Goal: Information Seeking & Learning: Learn about a topic

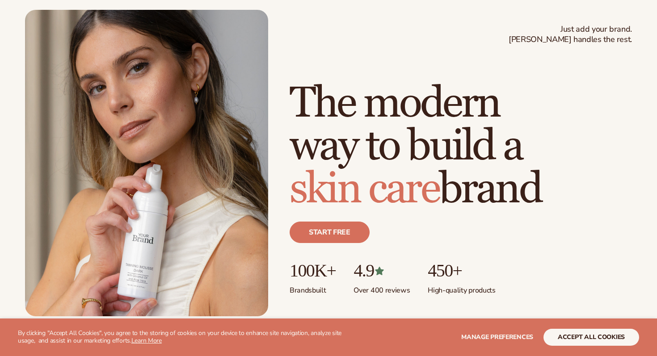
scroll to position [45, 0]
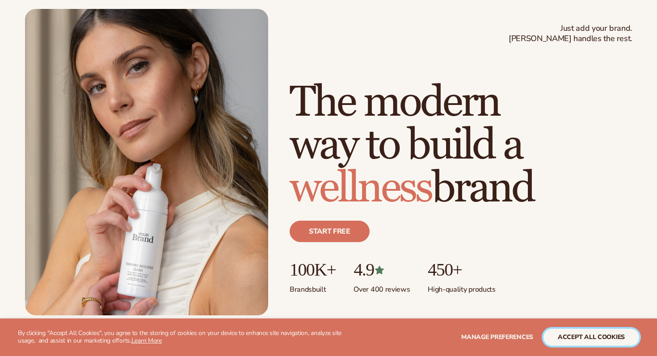
click at [571, 343] on button "accept all cookies" at bounding box center [592, 337] width 96 height 17
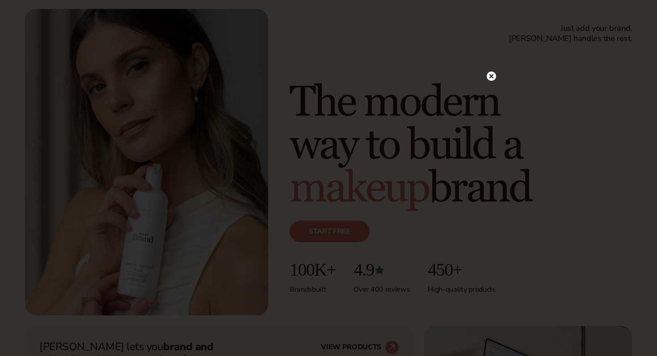
click at [495, 75] on circle at bounding box center [491, 76] width 9 height 9
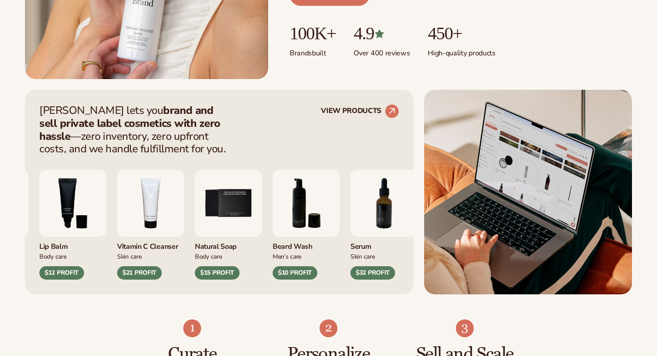
scroll to position [284, 0]
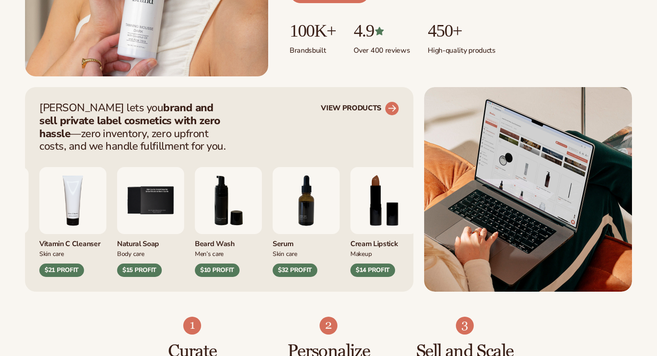
click at [392, 108] on icon at bounding box center [392, 108] width 8 height 8
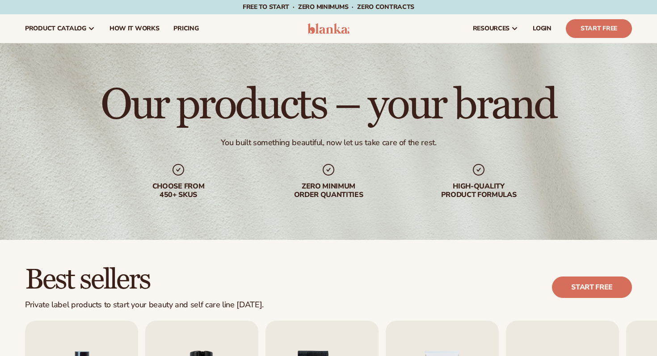
scroll to position [189, 0]
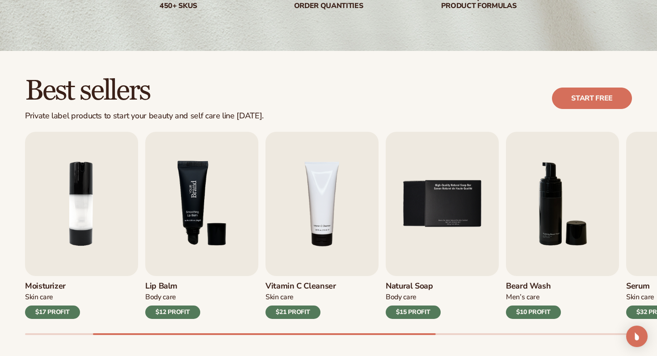
click at [194, 240] on img "3 / 9" at bounding box center [201, 204] width 113 height 144
click at [184, 196] on img "3 / 9" at bounding box center [201, 204] width 113 height 144
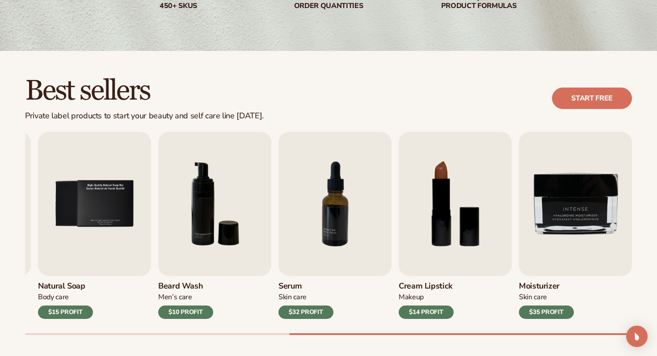
click at [352, 96] on div "Best sellers Private label products to start your beauty and self care line [DA…" at bounding box center [328, 98] width 607 height 45
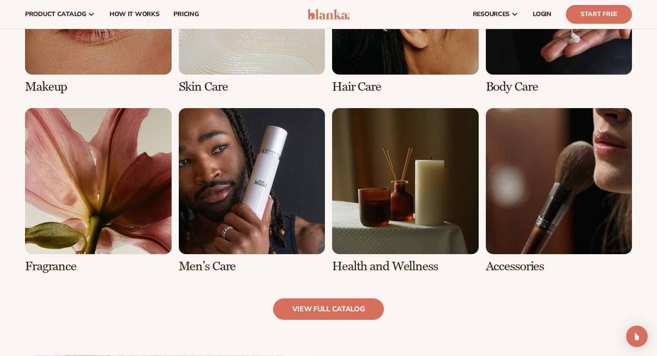
scroll to position [740, 0]
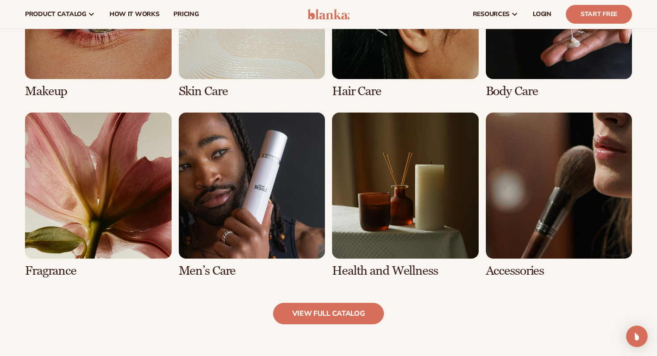
click at [398, 196] on link "7 / 8" at bounding box center [405, 195] width 147 height 165
click at [321, 312] on link "view full catalog" at bounding box center [328, 313] width 111 height 21
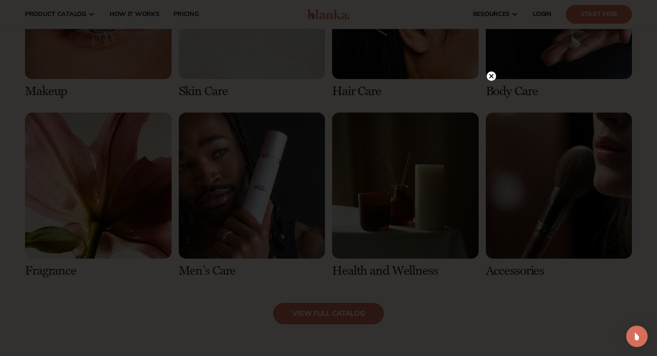
click at [491, 77] on icon at bounding box center [492, 76] width 4 height 4
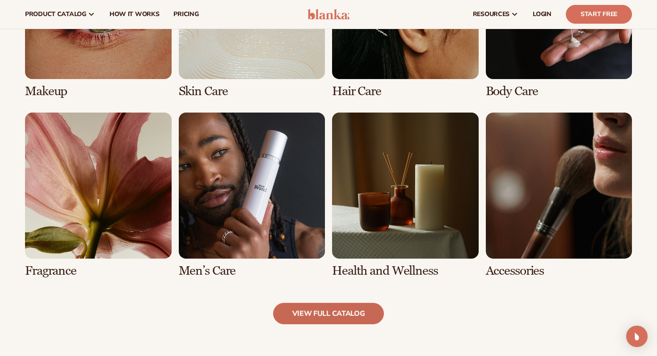
click at [334, 313] on link "view full catalog" at bounding box center [328, 313] width 111 height 21
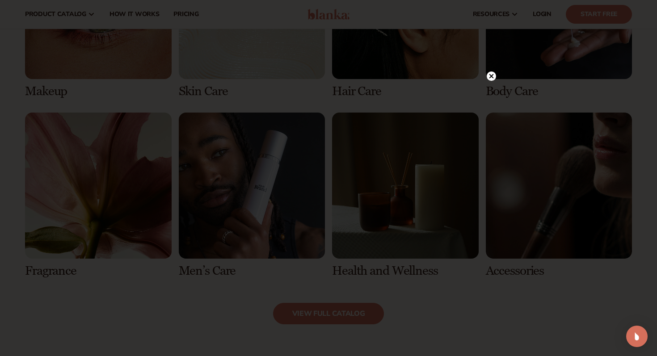
click at [494, 76] on circle at bounding box center [491, 76] width 9 height 9
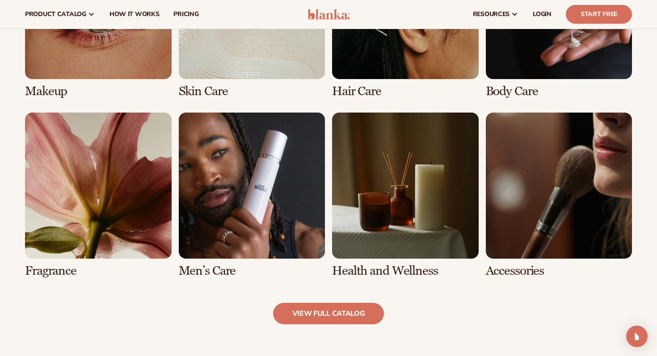
click at [531, 65] on link "4 / 8" at bounding box center [559, 15] width 147 height 165
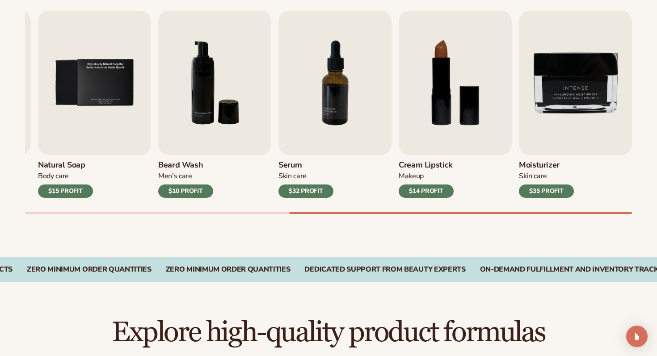
scroll to position [371, 0]
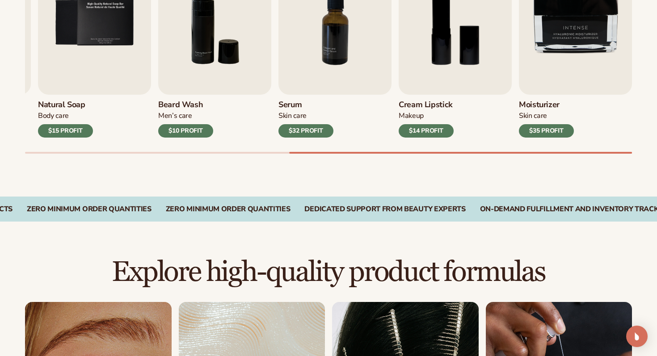
click at [302, 129] on div "$32 PROFIT" at bounding box center [306, 130] width 55 height 13
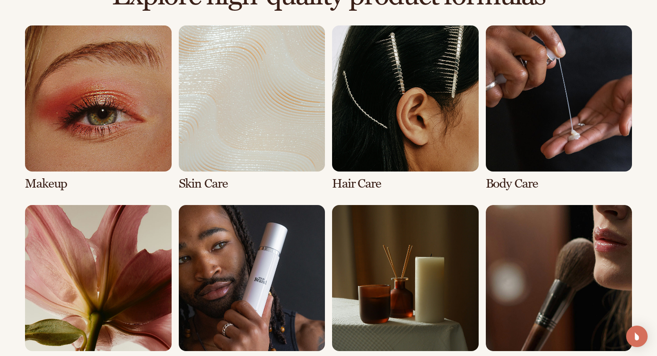
click at [528, 145] on link "4 / 8" at bounding box center [559, 107] width 147 height 165
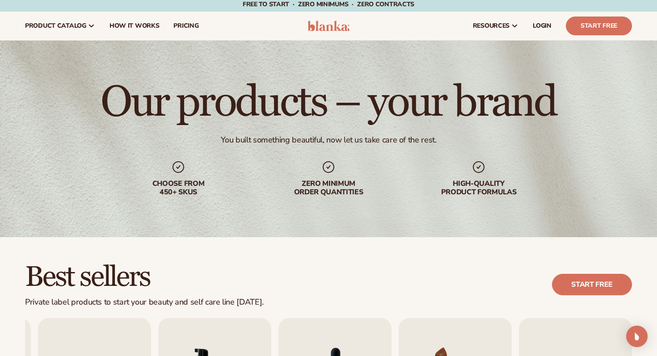
scroll to position [0, 0]
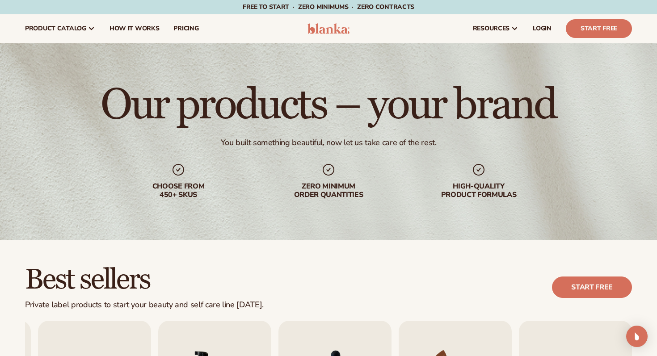
click at [483, 115] on h1 "Our products – your brand" at bounding box center [329, 105] width 456 height 43
click at [131, 28] on span "How It Works" at bounding box center [135, 28] width 50 height 7
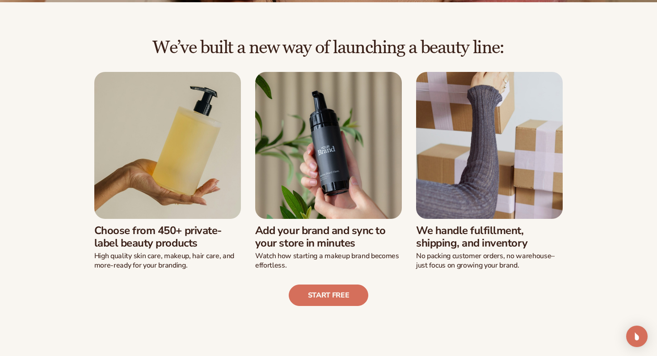
scroll to position [188, 0]
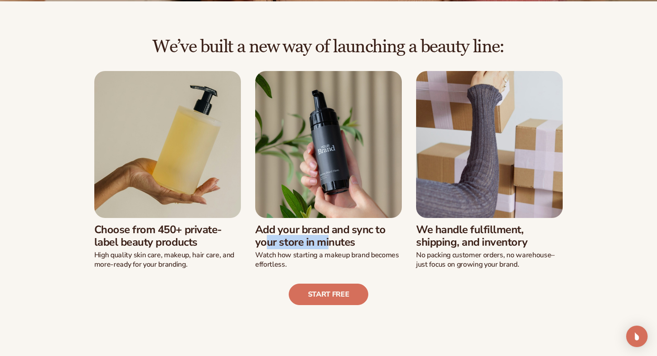
drag, startPoint x: 255, startPoint y: 233, endPoint x: 328, endPoint y: 233, distance: 73.3
click at [329, 233] on div "Choose from 450+ private-label beauty products High quality skin care, makeup, …" at bounding box center [328, 170] width 505 height 198
drag, startPoint x: 280, startPoint y: 247, endPoint x: 356, endPoint y: 247, distance: 76.5
click at [356, 247] on h3 "Add your brand and sync to your store in minutes" at bounding box center [328, 237] width 147 height 26
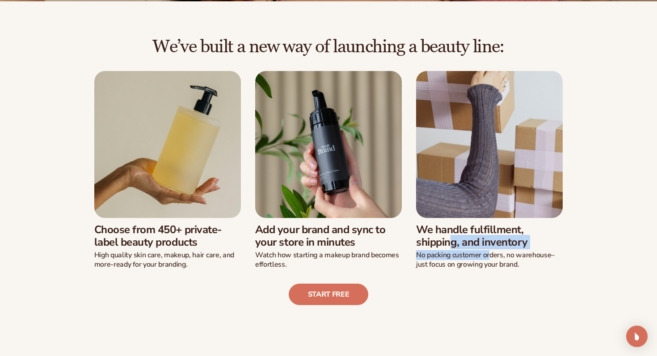
drag, startPoint x: 422, startPoint y: 229, endPoint x: 487, endPoint y: 254, distance: 69.8
click at [488, 254] on div "We handle fulfillment, shipping, and inventory No packing customer orders, no w…" at bounding box center [489, 243] width 147 height 51
click at [560, 233] on h3 "We handle fulfillment, shipping, and inventory" at bounding box center [489, 237] width 147 height 26
drag, startPoint x: 426, startPoint y: 260, endPoint x: 473, endPoint y: 260, distance: 47.4
click at [473, 260] on p "No packing customer orders, no warehouse–just focus on growing your brand." at bounding box center [489, 260] width 147 height 19
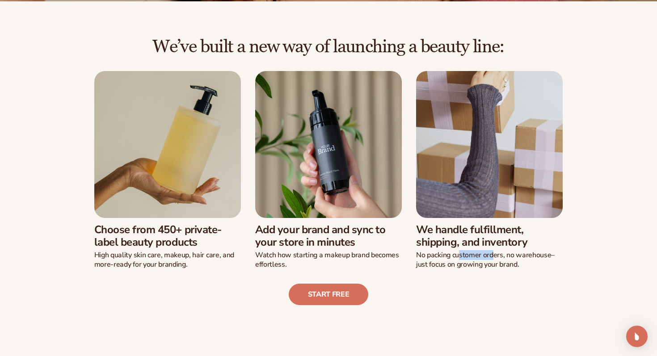
drag, startPoint x: 460, startPoint y: 253, endPoint x: 493, endPoint y: 253, distance: 33.1
click at [493, 253] on p "No packing customer orders, no warehouse–just focus on growing your brand." at bounding box center [489, 260] width 147 height 19
drag, startPoint x: 508, startPoint y: 253, endPoint x: 548, endPoint y: 253, distance: 40.3
click at [548, 253] on p "No packing customer orders, no warehouse–just focus on growing your brand." at bounding box center [489, 260] width 147 height 19
click at [424, 271] on div "Start free" at bounding box center [328, 288] width 607 height 36
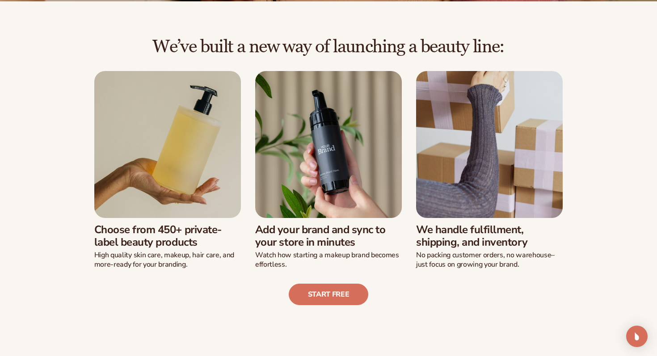
click at [493, 271] on div "Start free" at bounding box center [328, 288] width 607 height 36
drag, startPoint x: 415, startPoint y: 227, endPoint x: 535, endPoint y: 244, distance: 121.4
click at [535, 244] on div "Choose from 450+ private-label beauty products High quality skin care, makeup, …" at bounding box center [328, 170] width 505 height 198
copy h3 "We handle fulfillment, shipping, and inventory"
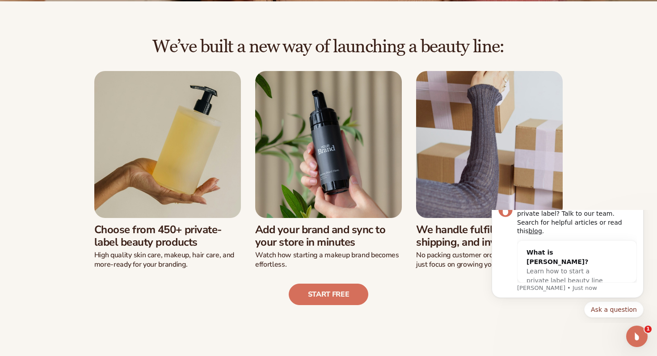
scroll to position [0, 0]
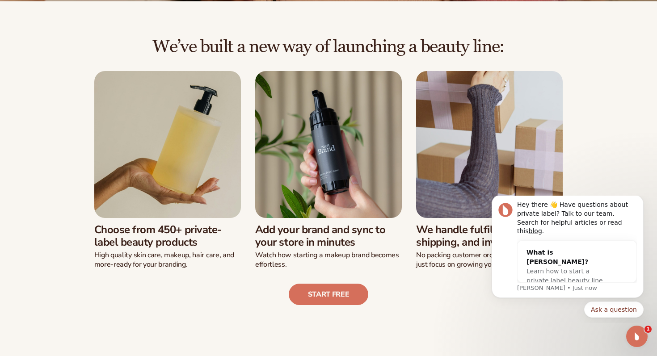
click at [599, 133] on div "We’ve built a new way of launching a beauty line: Choose from 450+ private-labe…" at bounding box center [328, 171] width 607 height 268
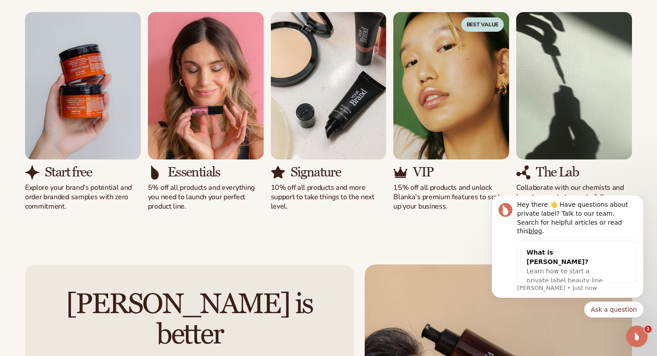
scroll to position [608, 0]
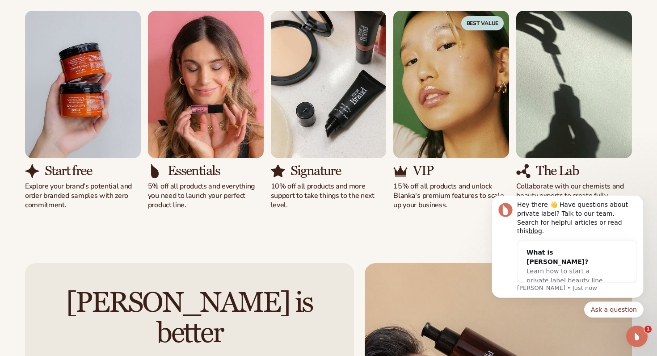
click at [114, 182] on p "Explore your brand’s potential and order branded samples with zero commitment." at bounding box center [83, 196] width 116 height 28
click at [56, 197] on p "Explore your brand’s potential and order branded samples with zero commitment." at bounding box center [83, 196] width 116 height 28
click at [76, 107] on img "1 / 5" at bounding box center [83, 85] width 116 height 148
click at [87, 76] on img "1 / 5" at bounding box center [83, 85] width 116 height 148
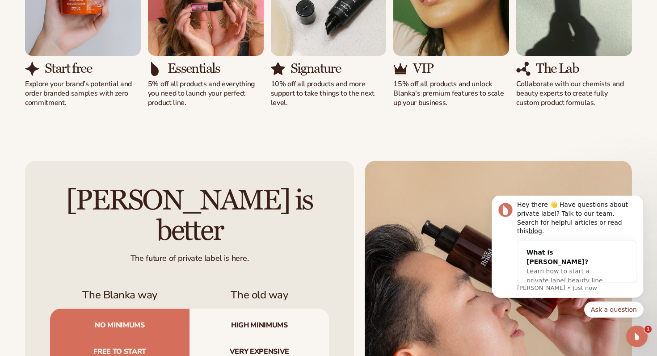
scroll to position [712, 0]
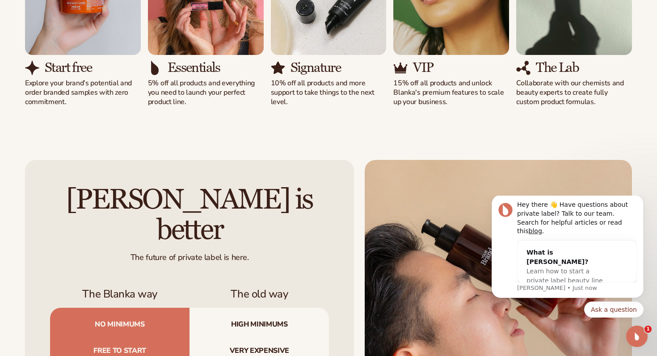
click at [557, 100] on p "Collaborate with our chemists and beauty experts to create fully custom product…" at bounding box center [575, 93] width 116 height 28
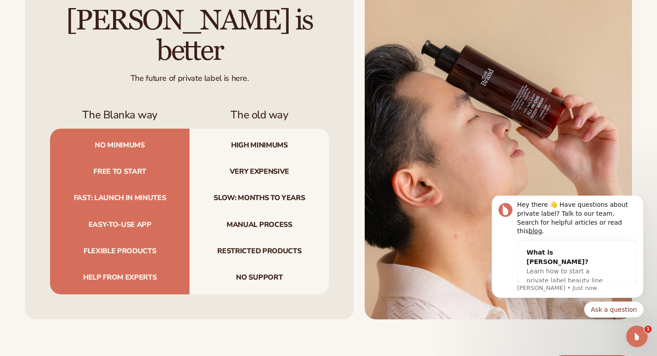
scroll to position [839, 0]
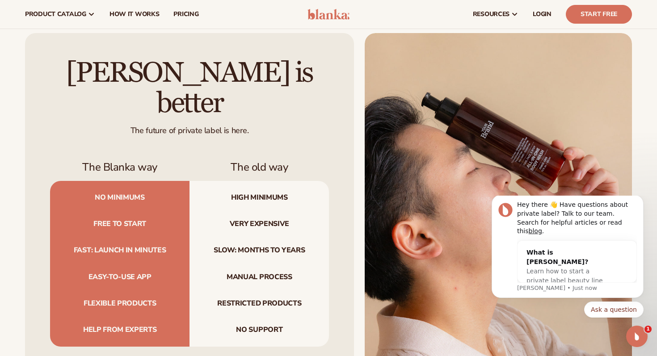
click at [162, 181] on span "No minimums" at bounding box center [120, 196] width 140 height 30
drag, startPoint x: 110, startPoint y: 183, endPoint x: 129, endPoint y: 183, distance: 18.3
click at [129, 183] on span "No minimums" at bounding box center [120, 196] width 140 height 30
drag, startPoint x: 97, startPoint y: 203, endPoint x: 137, endPoint y: 203, distance: 39.8
click at [138, 211] on span "Free to start" at bounding box center [120, 224] width 140 height 26
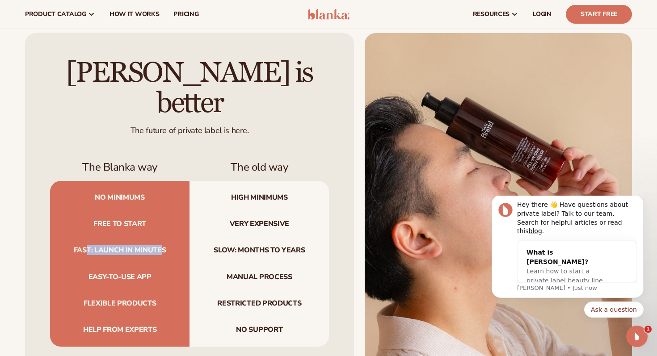
drag, startPoint x: 85, startPoint y: 233, endPoint x: 161, endPoint y: 235, distance: 76.0
click at [161, 237] on span "Fast: launch in minutes" at bounding box center [120, 250] width 140 height 26
drag, startPoint x: 118, startPoint y: 258, endPoint x: 143, endPoint y: 258, distance: 25.5
click at [143, 264] on span "Easy-to-use app" at bounding box center [120, 277] width 140 height 26
drag, startPoint x: 92, startPoint y: 284, endPoint x: 154, endPoint y: 283, distance: 62.2
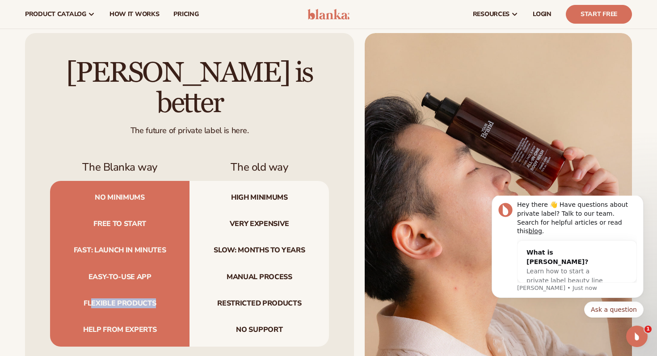
click at [154, 291] on span "Flexible products" at bounding box center [120, 304] width 140 height 26
click at [112, 317] on span "Help from experts" at bounding box center [120, 332] width 140 height 30
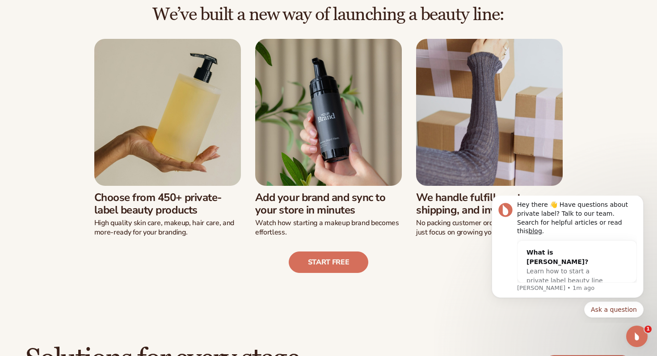
scroll to position [220, 0]
click at [320, 258] on link "Start free" at bounding box center [329, 261] width 80 height 21
click at [326, 262] on link "Start free" at bounding box center [329, 261] width 80 height 21
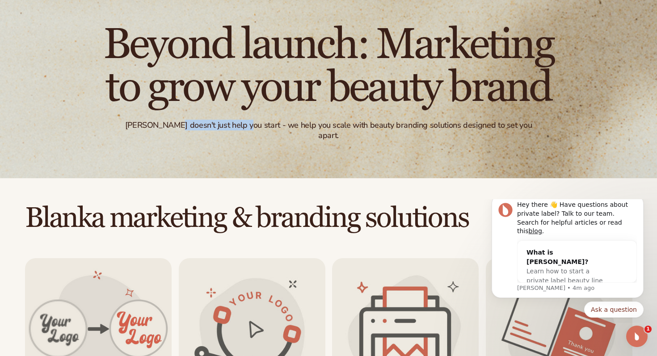
drag, startPoint x: 180, startPoint y: 131, endPoint x: 247, endPoint y: 131, distance: 67.1
click at [247, 131] on div "Blanka doesn't just help you start - we help you scale with beauty branding sol…" at bounding box center [328, 130] width 429 height 21
drag, startPoint x: 268, startPoint y: 130, endPoint x: 332, endPoint y: 130, distance: 64.0
click at [332, 130] on div "Blanka doesn't just help you start - we help you scale with beauty branding sol…" at bounding box center [328, 130] width 429 height 21
drag, startPoint x: 357, startPoint y: 131, endPoint x: 407, endPoint y: 131, distance: 49.6
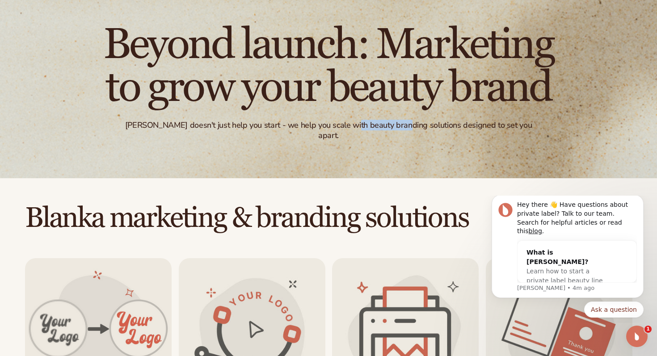
click at [407, 131] on div "Blanka doesn't just help you start - we help you scale with beauty branding sol…" at bounding box center [328, 130] width 429 height 21
click at [444, 132] on div "Blanka doesn't just help you start - we help you scale with beauty branding sol…" at bounding box center [328, 130] width 429 height 21
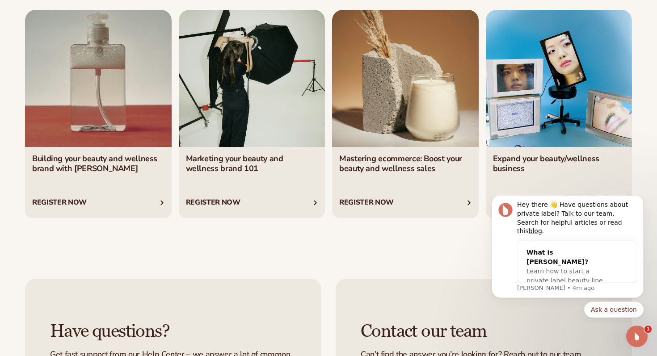
scroll to position [1591, 0]
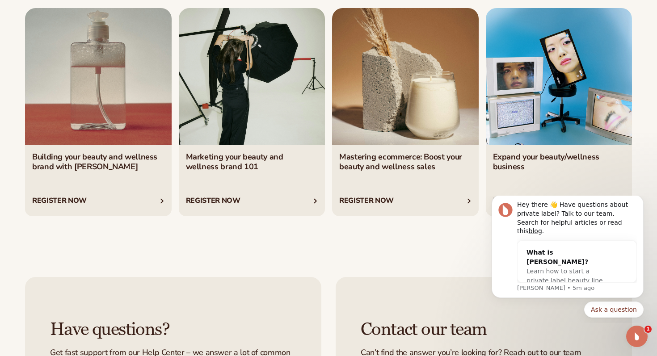
click at [459, 201] on link "3 / 4" at bounding box center [405, 112] width 147 height 208
